Goal: Browse casually: Explore the website without a specific task or goal

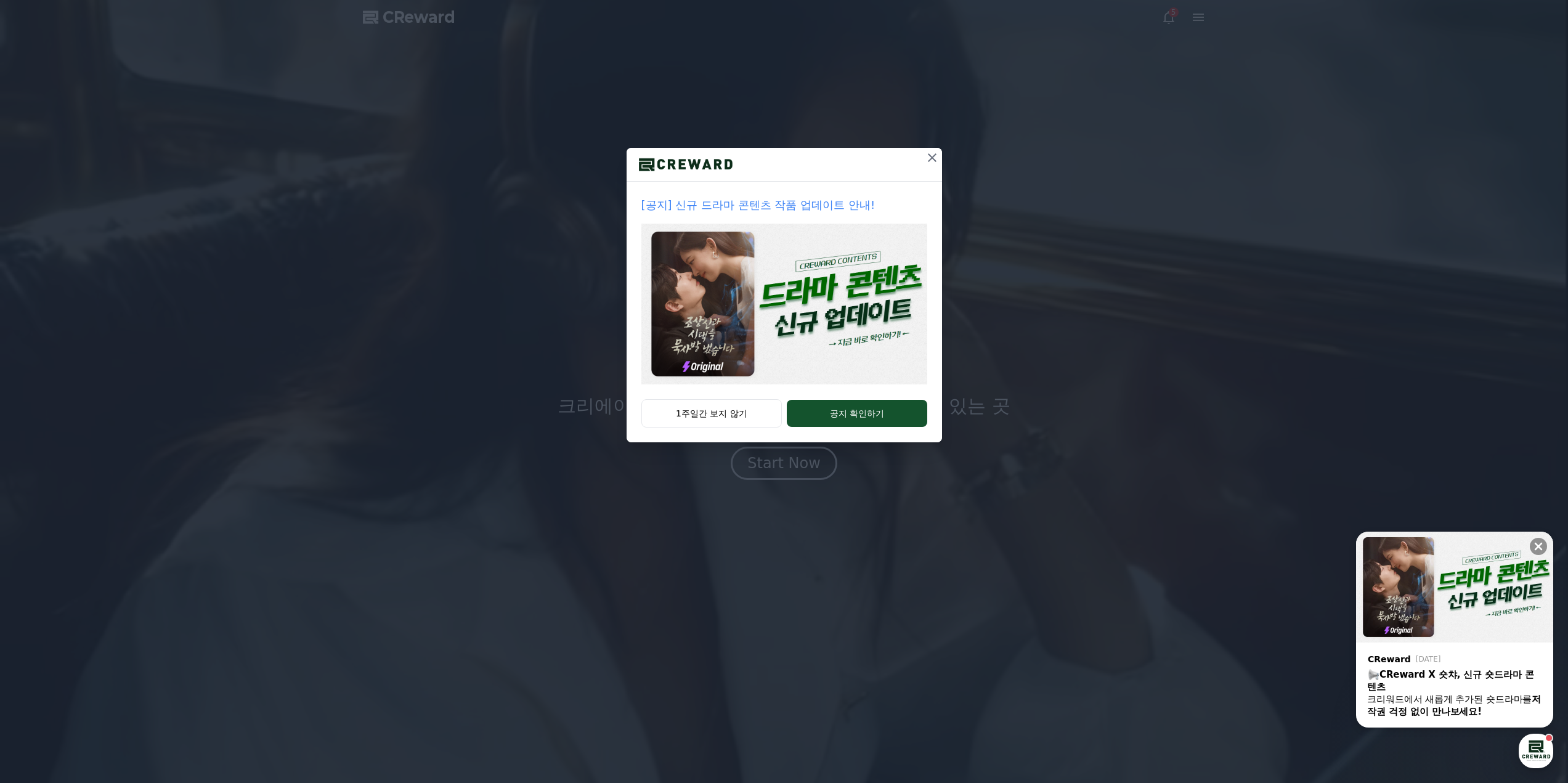
click at [934, 156] on icon at bounding box center [932, 157] width 8 height 8
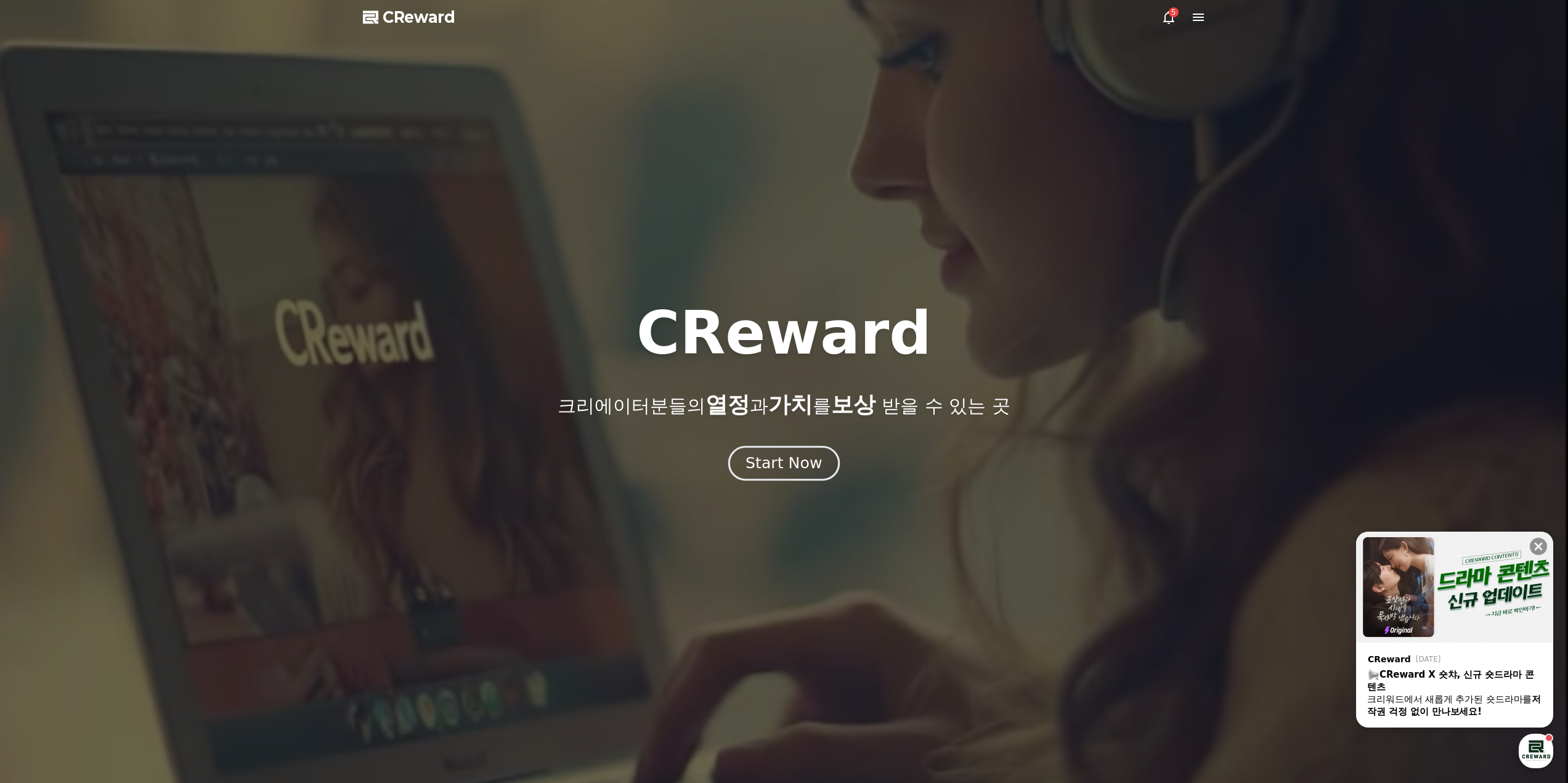
click at [811, 458] on div "Start Now" at bounding box center [784, 463] width 76 height 21
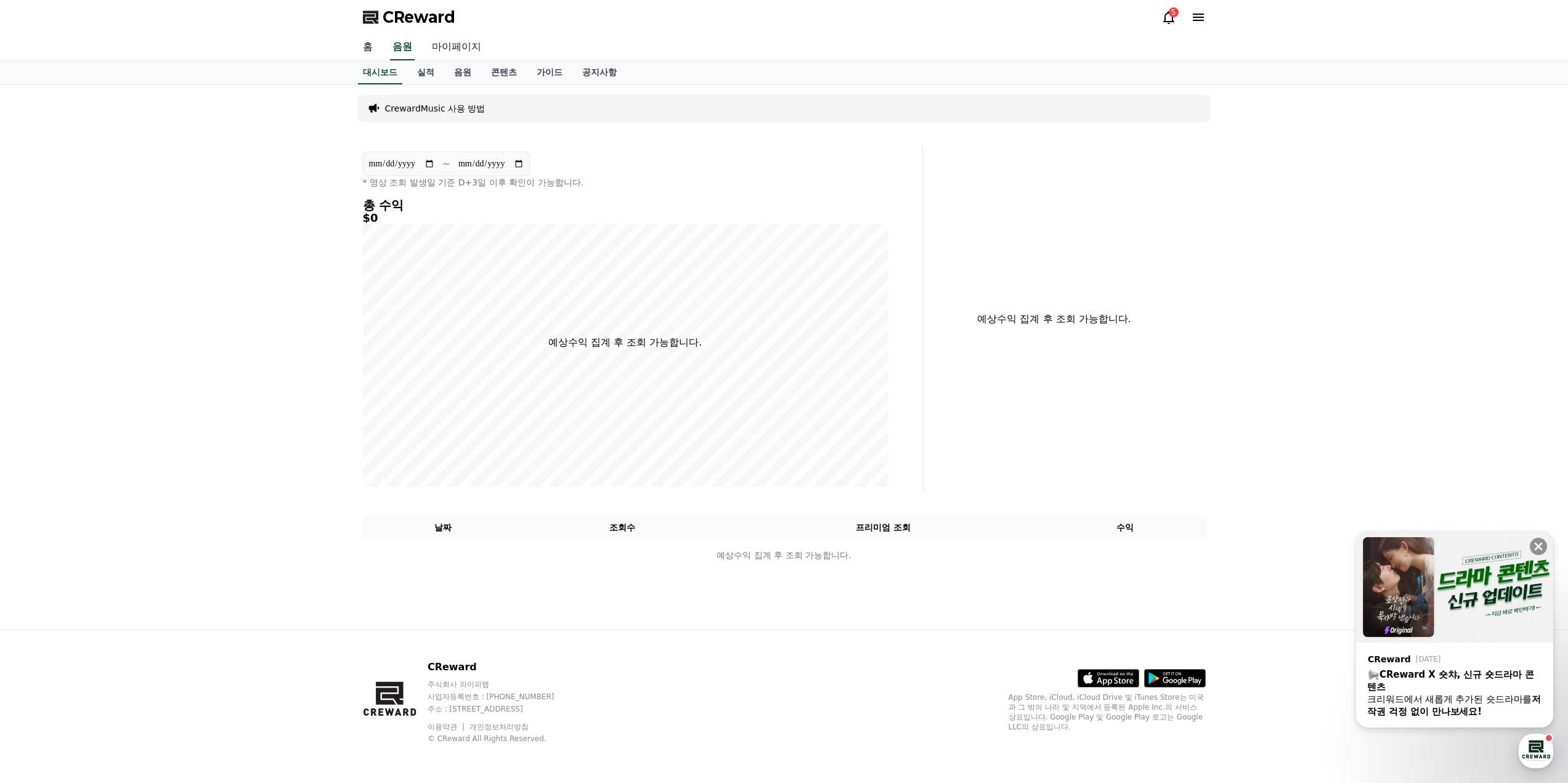
click at [468, 48] on link "마이페이지" at bounding box center [456, 47] width 69 height 26
select select "**********"
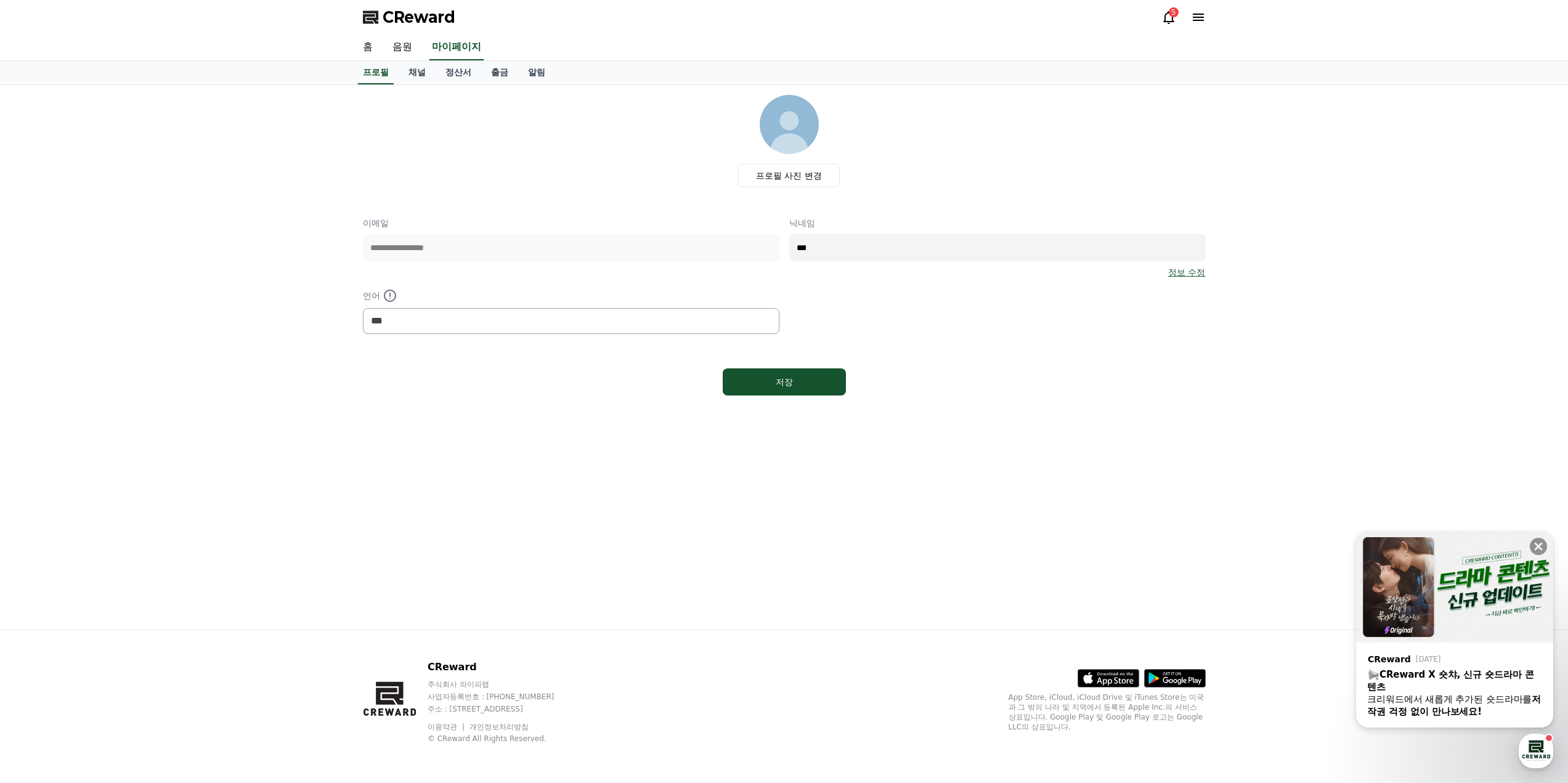
click at [378, 47] on link "홈" at bounding box center [368, 47] width 30 height 26
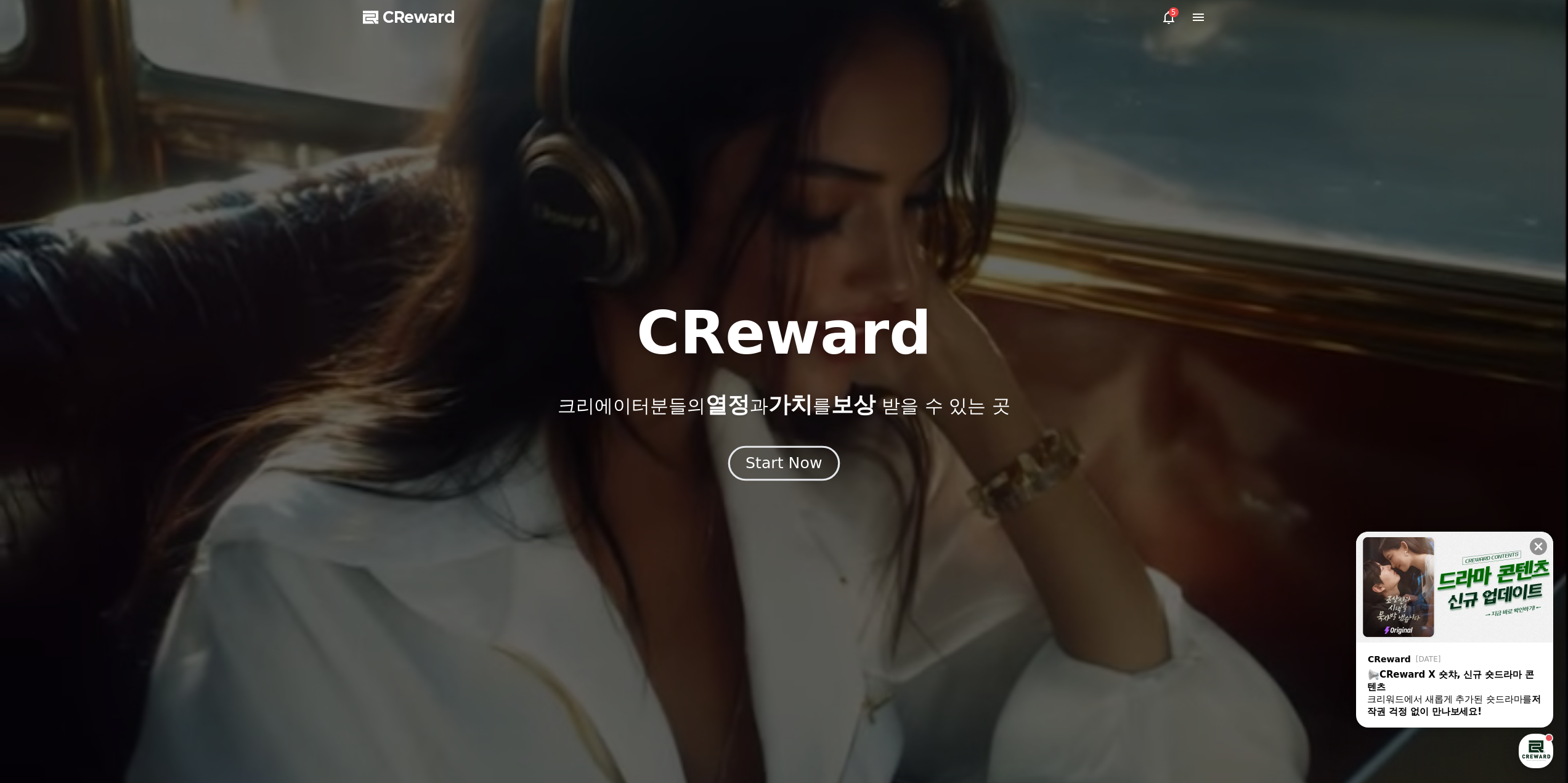
click at [784, 457] on div "Start Now" at bounding box center [784, 463] width 76 height 21
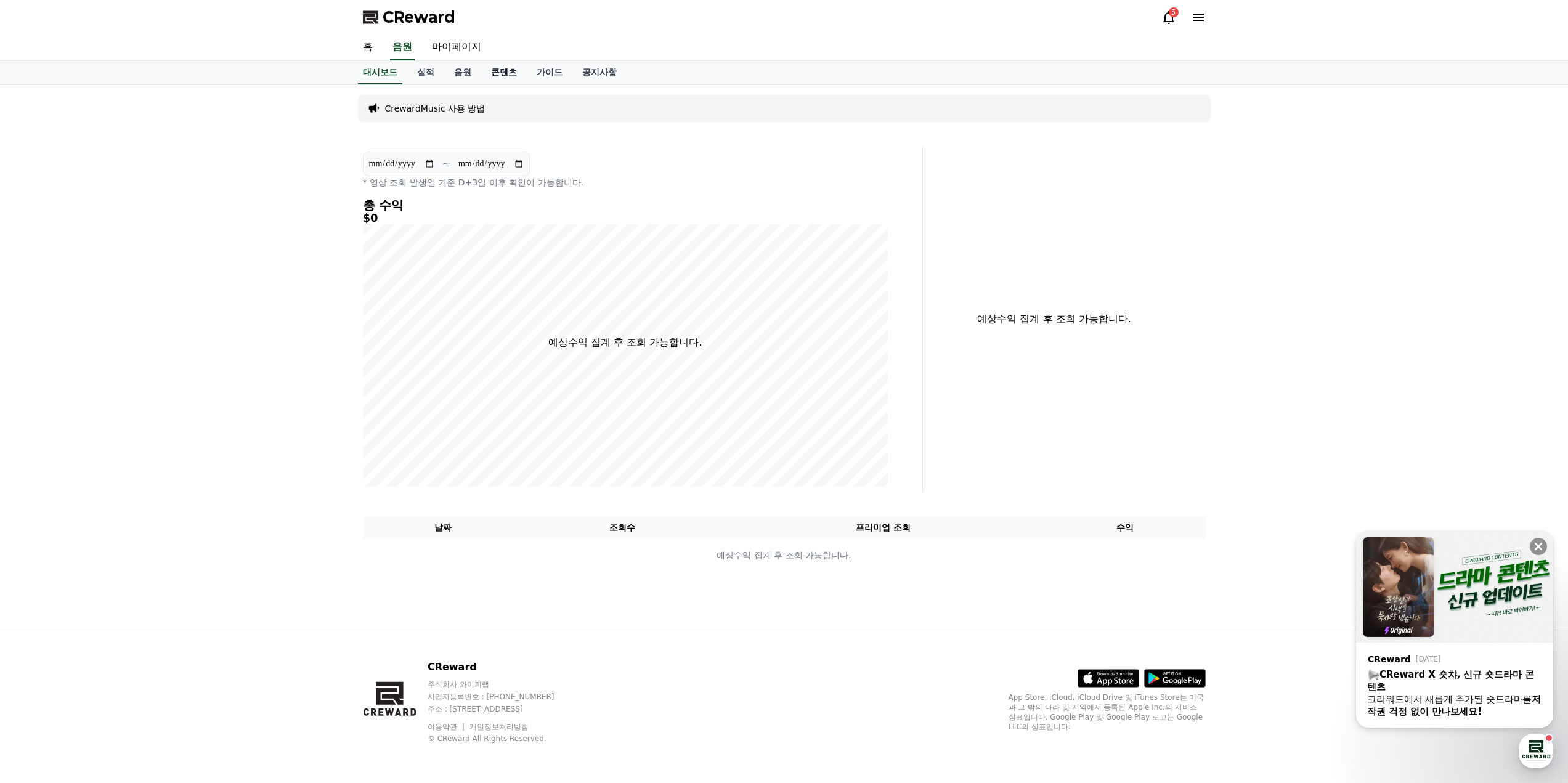
click at [505, 71] on link "콘텐츠" at bounding box center [504, 72] width 46 height 23
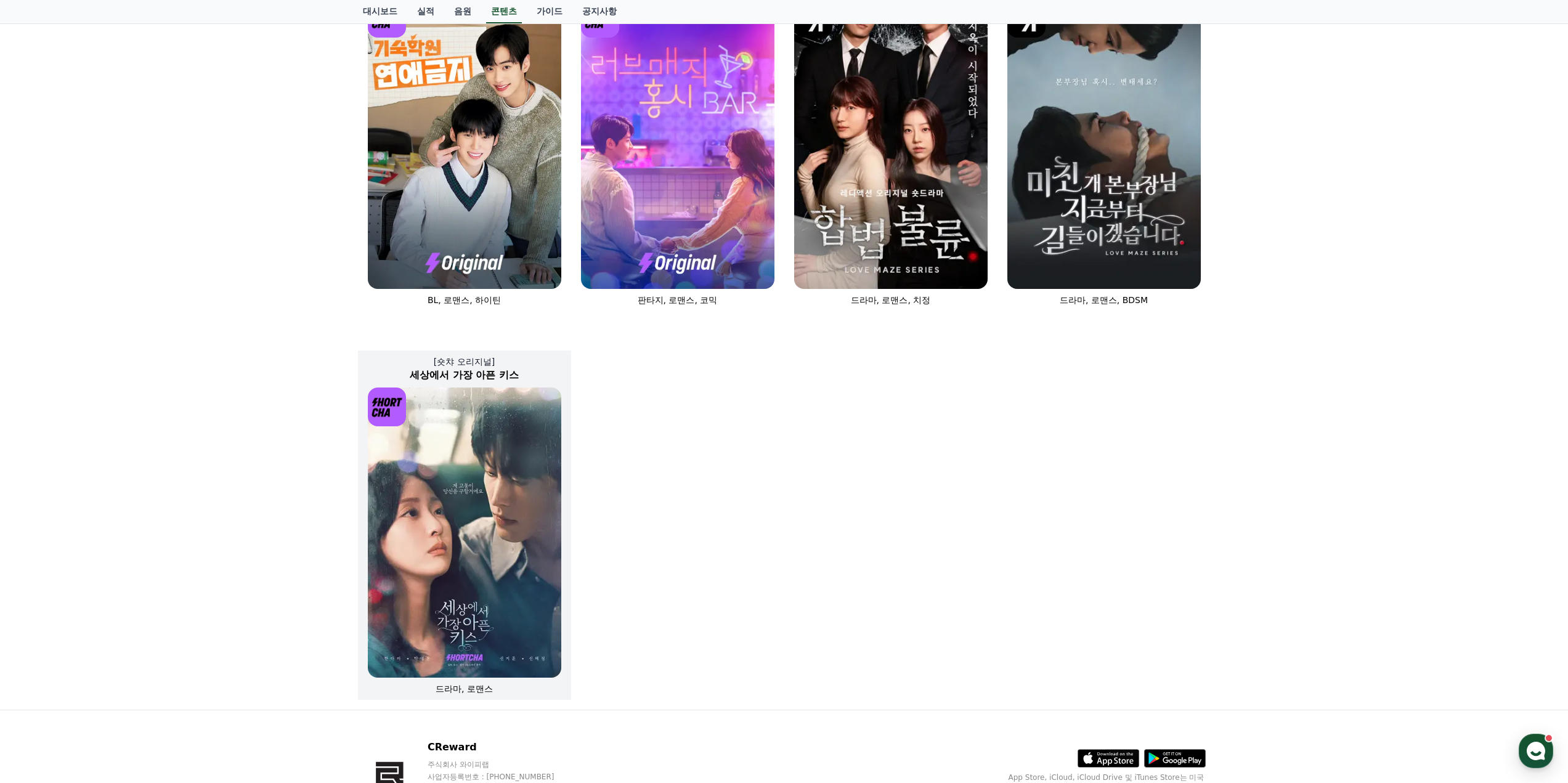
scroll to position [554, 0]
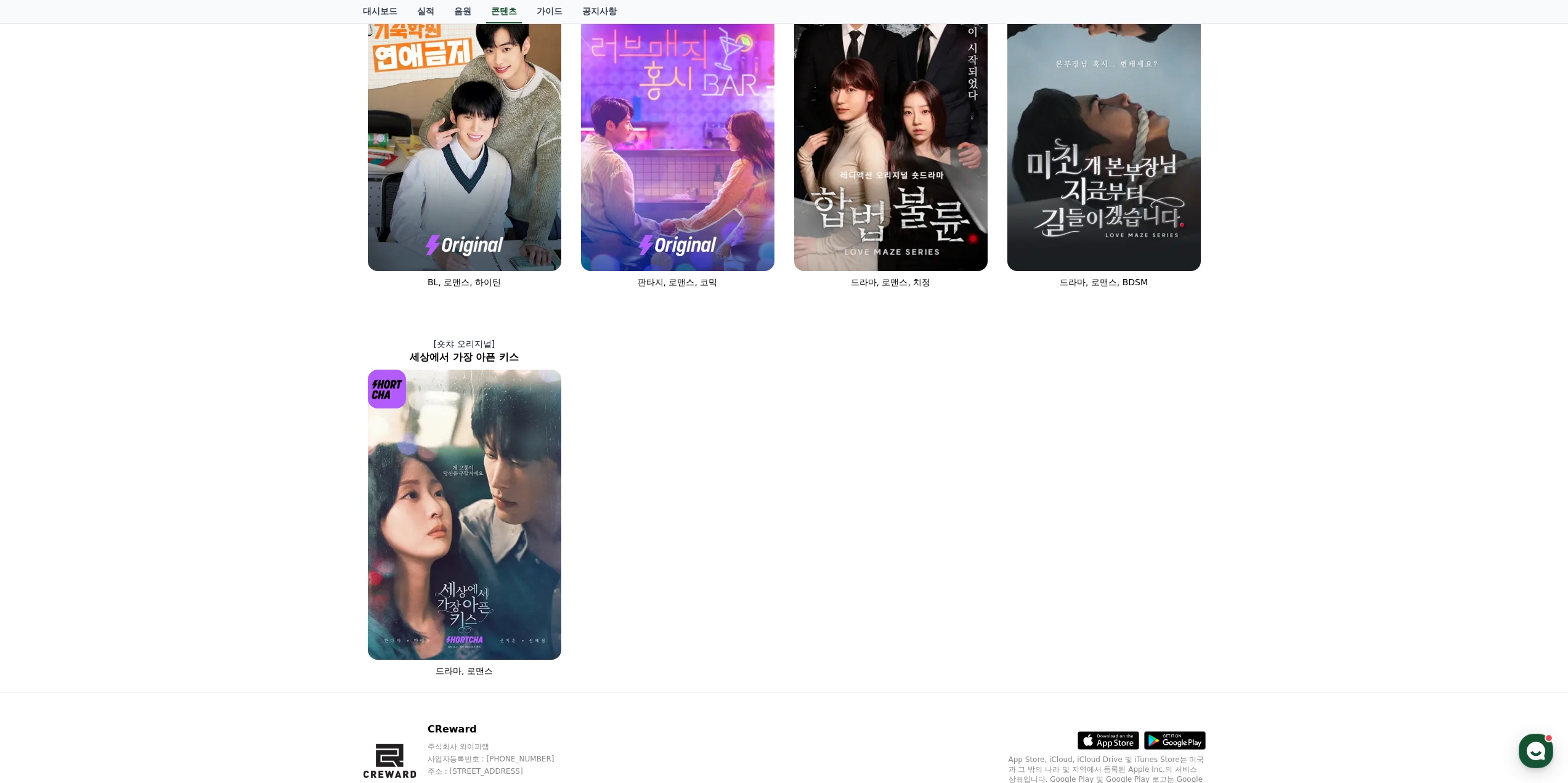
click at [795, 633] on div "[숏챠] 조상신과 시댁을 묵사발 냈습니다 로맨스, 현대물, 치정극 [숏챠 오리지널] 상간녀에게 빙의되었습니다 로맨스 [숏챠 오리지널] 내 남편…" at bounding box center [784, 111] width 853 height 1152
